Goal: Navigation & Orientation: Find specific page/section

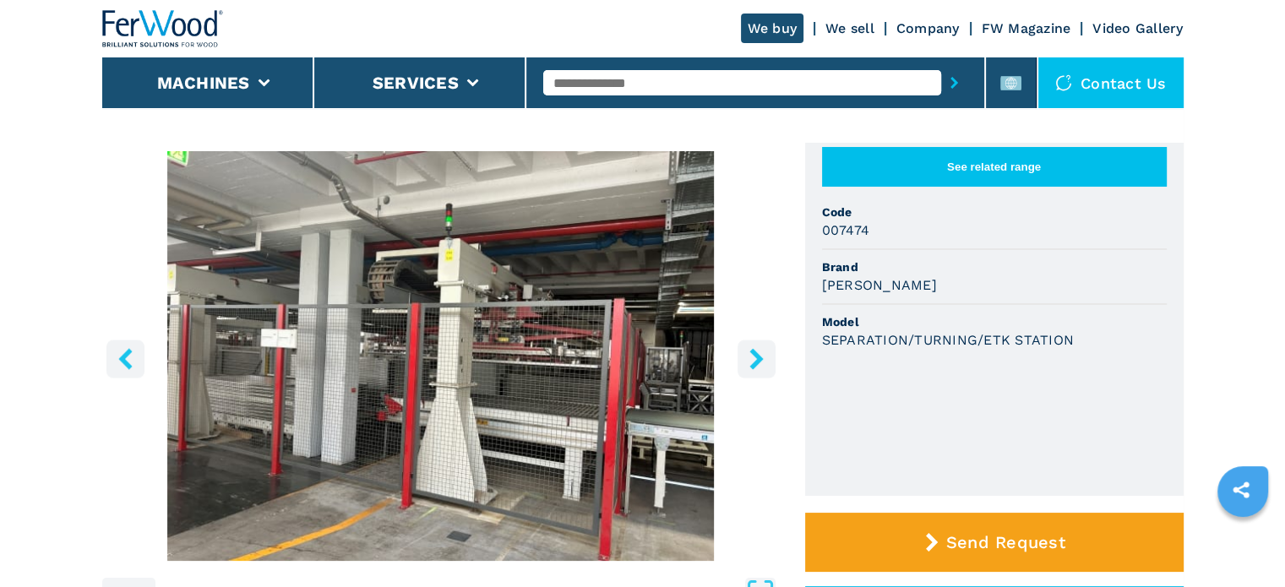
scroll to position [84, 0]
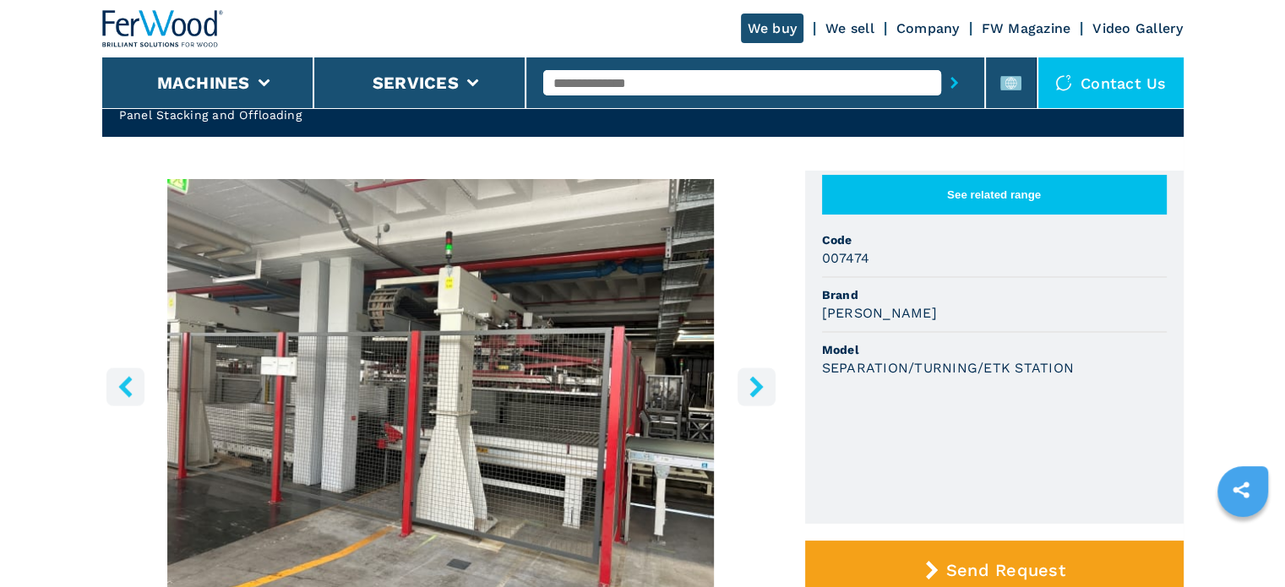
click at [754, 397] on button "right-button" at bounding box center [756, 386] width 38 height 38
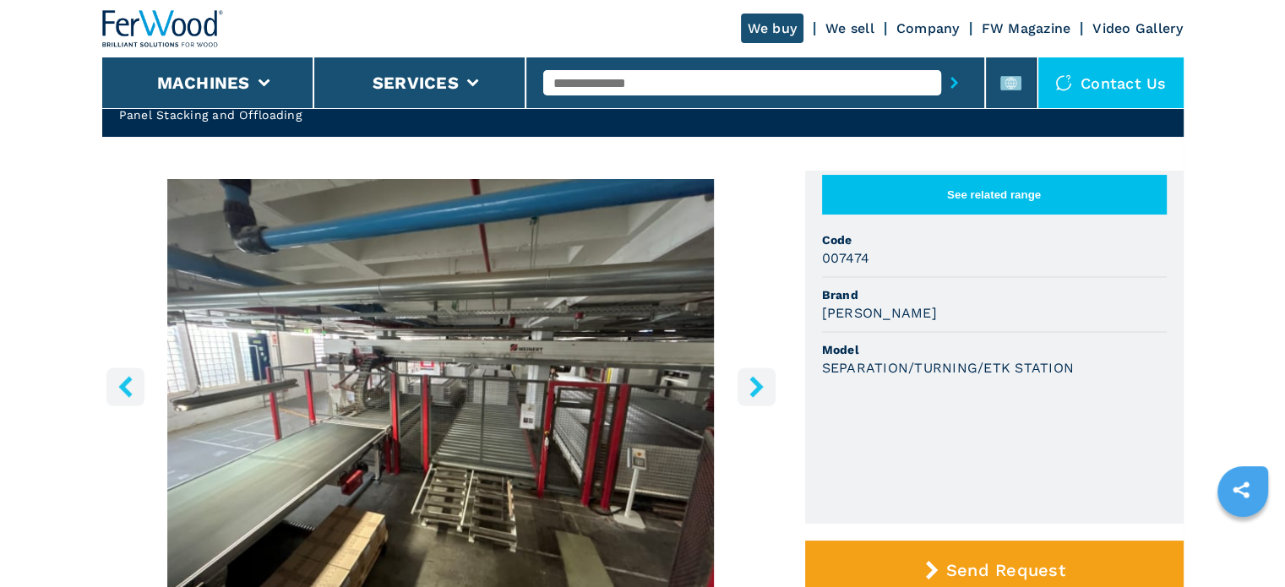
click at [754, 397] on button "right-button" at bounding box center [756, 386] width 38 height 38
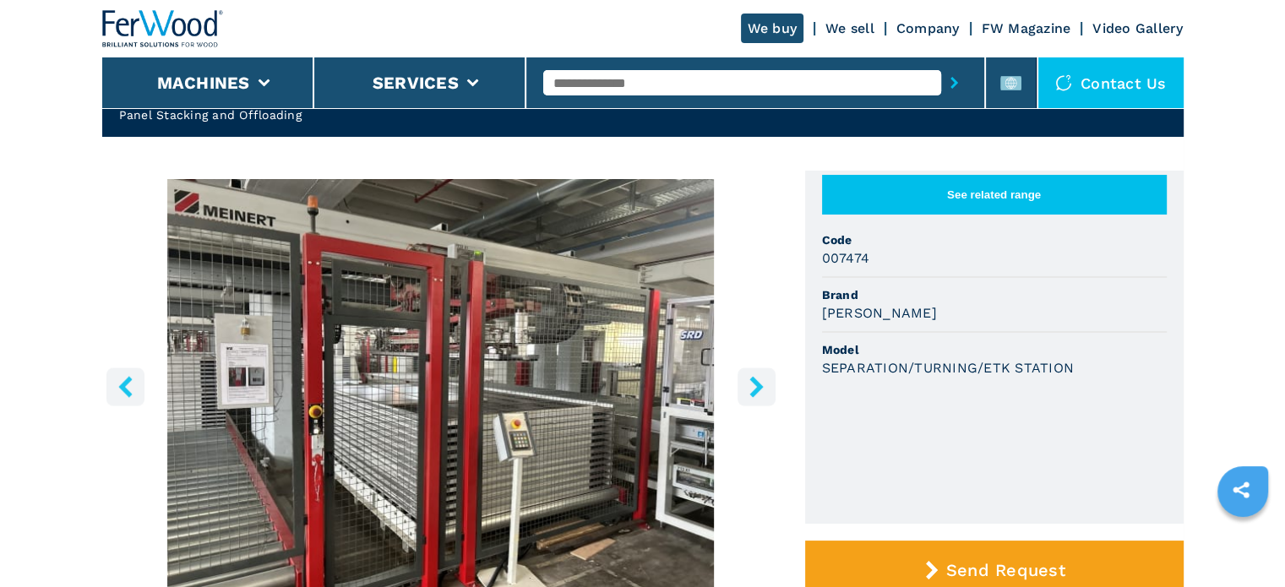
click at [754, 397] on button "right-button" at bounding box center [756, 386] width 38 height 38
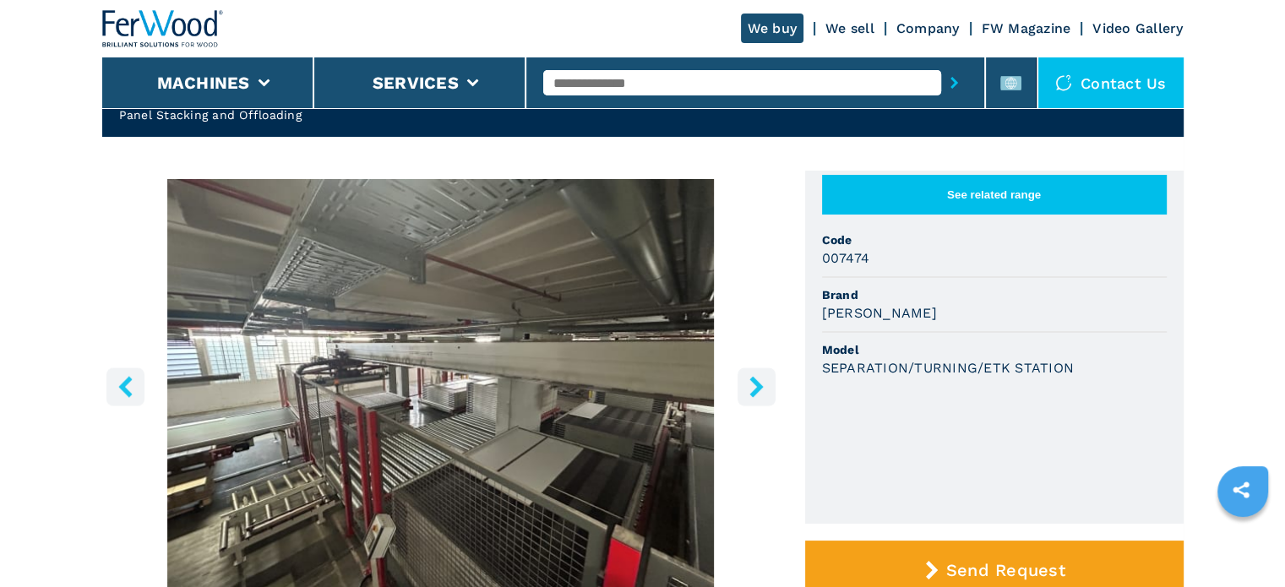
click at [754, 397] on button "right-button" at bounding box center [756, 386] width 38 height 38
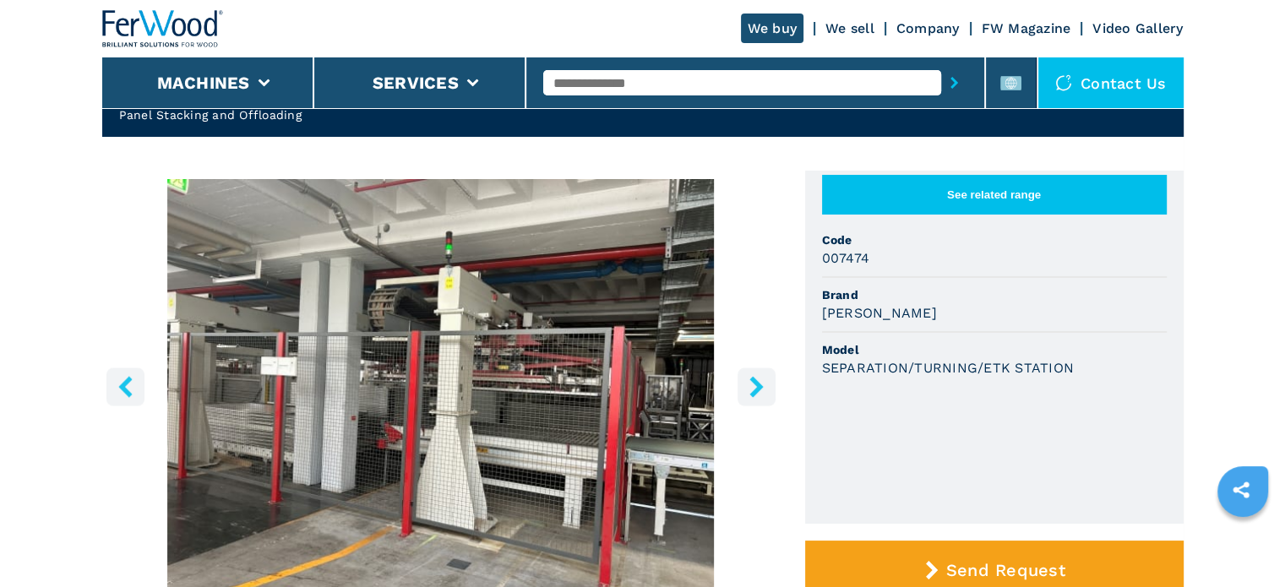
click at [754, 397] on button "right-button" at bounding box center [756, 386] width 38 height 38
